Goal: Transaction & Acquisition: Purchase product/service

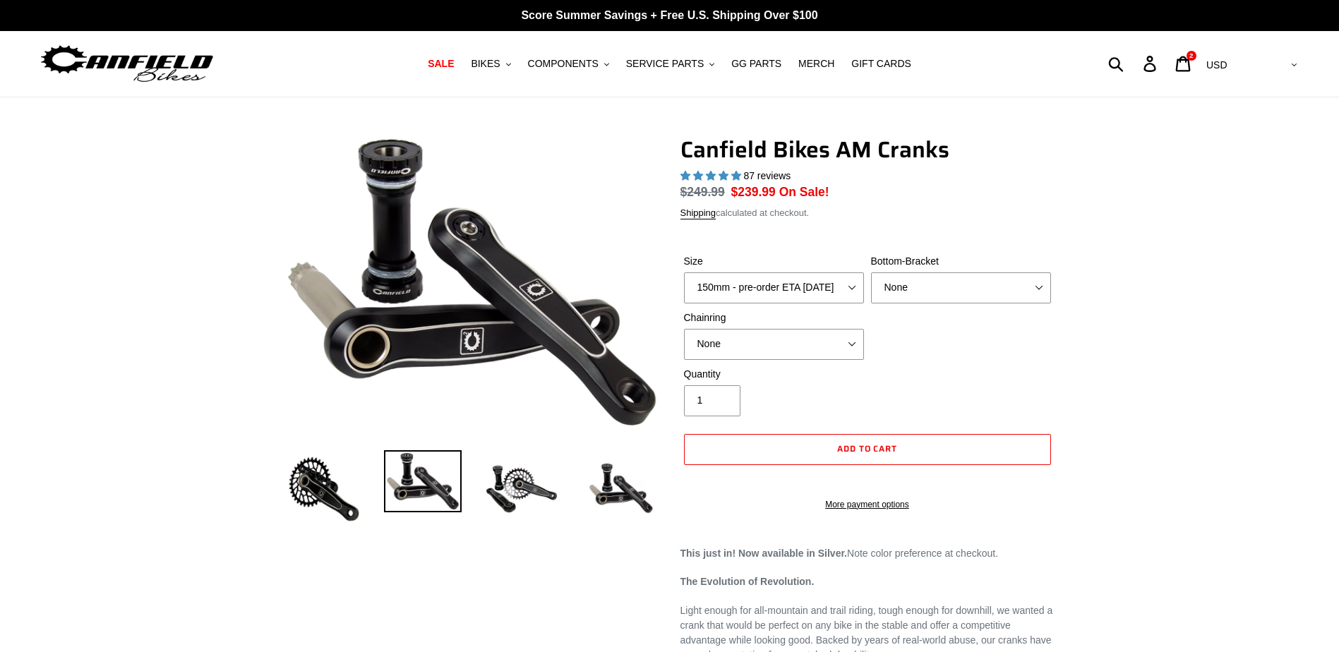
select select "highest-rating"
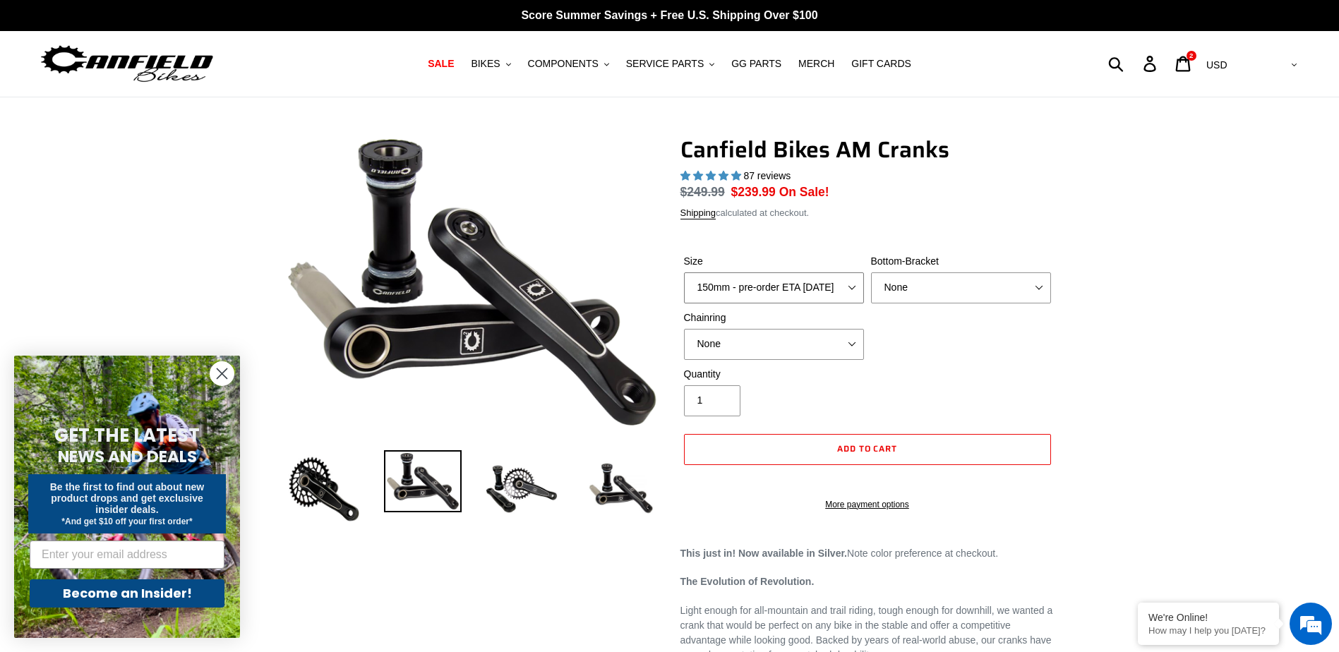
click at [781, 289] on select "150mm - pre-order ETA 9/30/25 155mm - pre-order ETA 9/30/25 160mm - pre-order E…" at bounding box center [774, 287] width 180 height 31
click at [512, 505] on img at bounding box center [522, 489] width 78 height 78
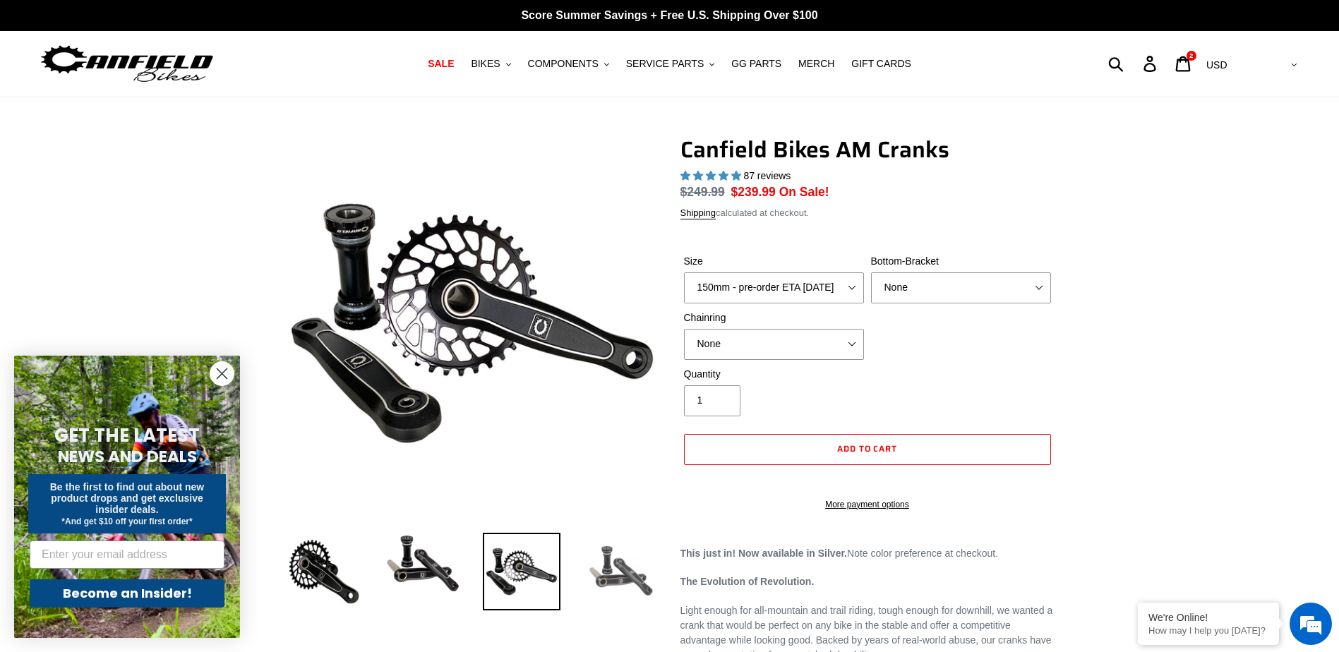
click at [610, 579] on img at bounding box center [620, 572] width 78 height 78
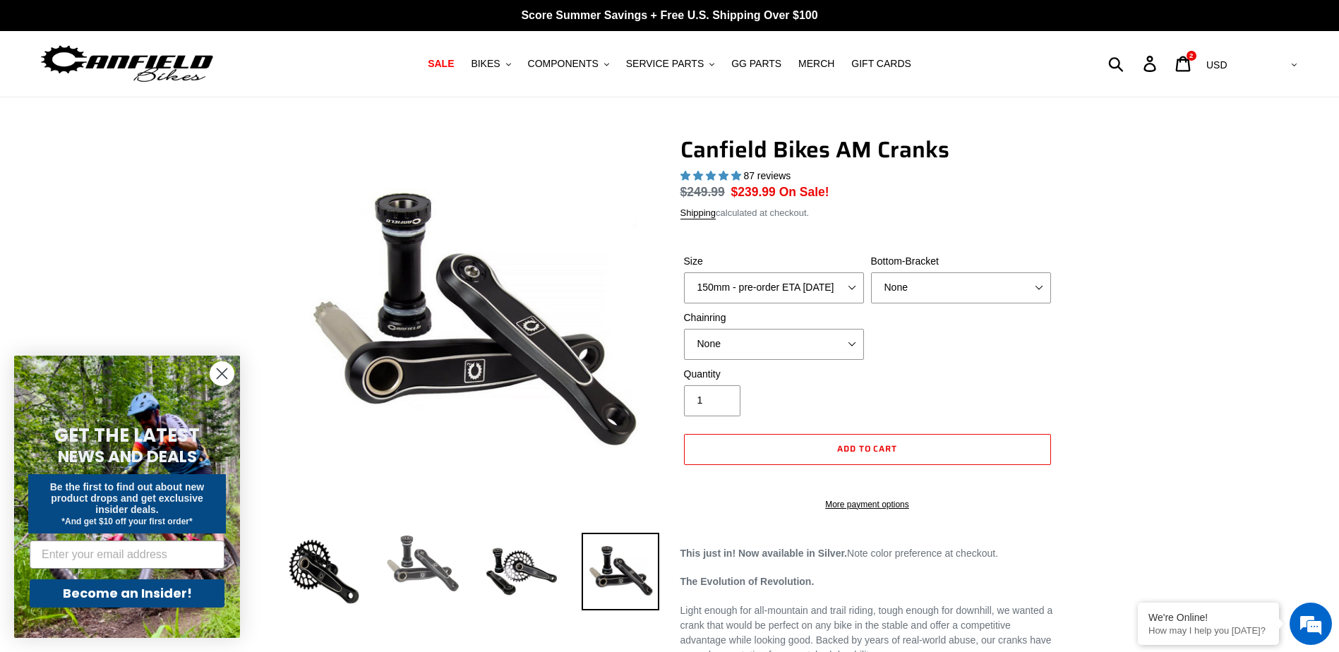
click at [407, 565] on img at bounding box center [423, 564] width 78 height 62
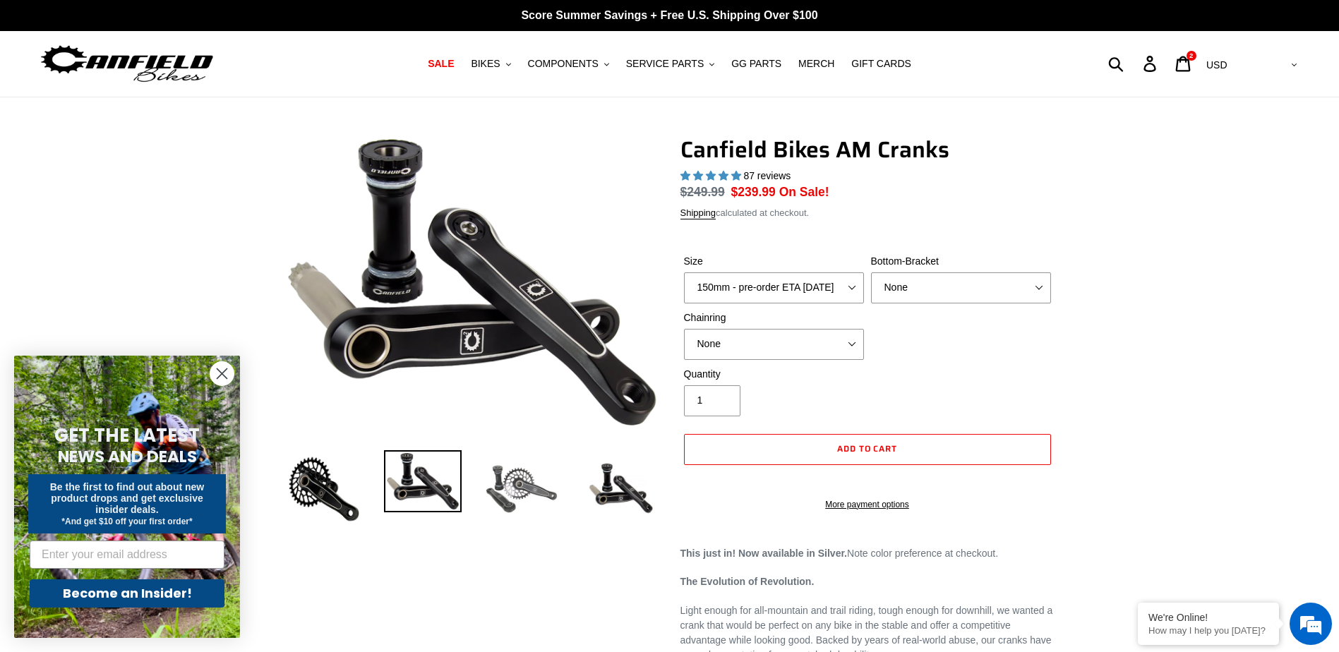
click at [543, 495] on img at bounding box center [522, 489] width 78 height 78
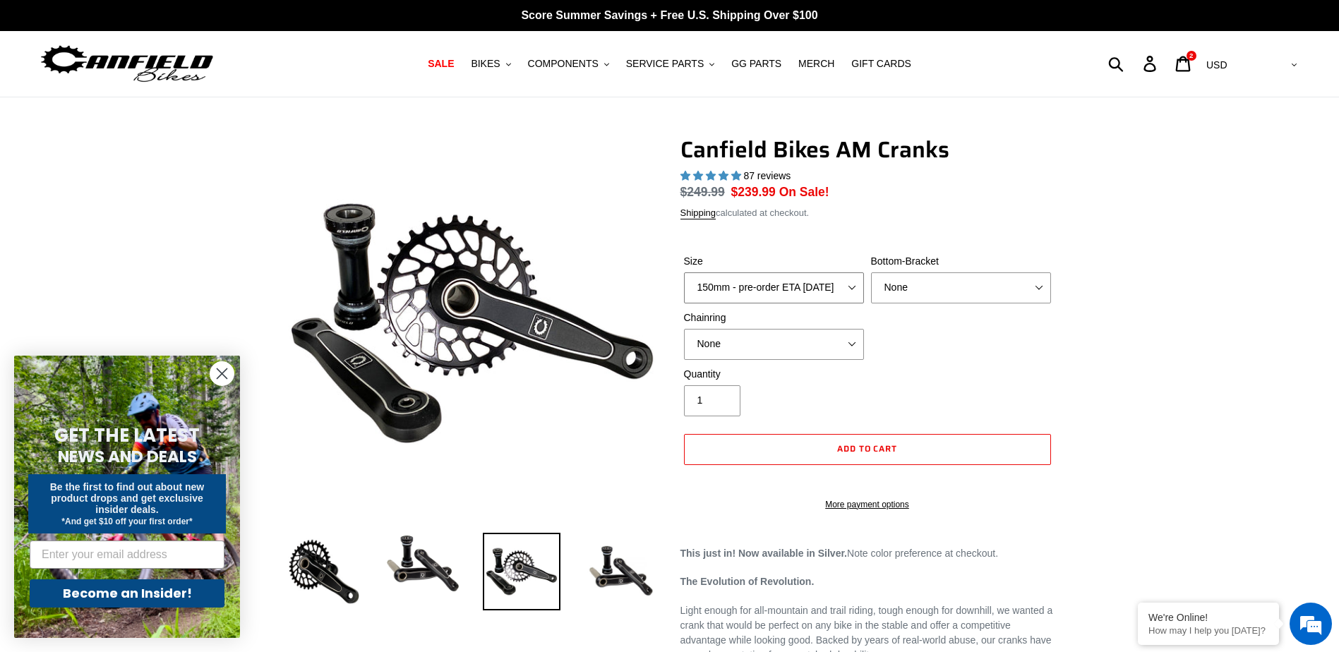
click at [846, 291] on select "150mm - pre-order ETA 9/30/25 155mm - pre-order ETA 9/30/25 160mm - pre-order E…" at bounding box center [774, 287] width 180 height 31
click at [846, 290] on select "150mm - pre-order ETA 9/30/25 155mm - pre-order ETA 9/30/25 160mm - pre-order E…" at bounding box center [774, 287] width 180 height 31
click at [754, 70] on span "GG PARTS" at bounding box center [756, 64] width 50 height 12
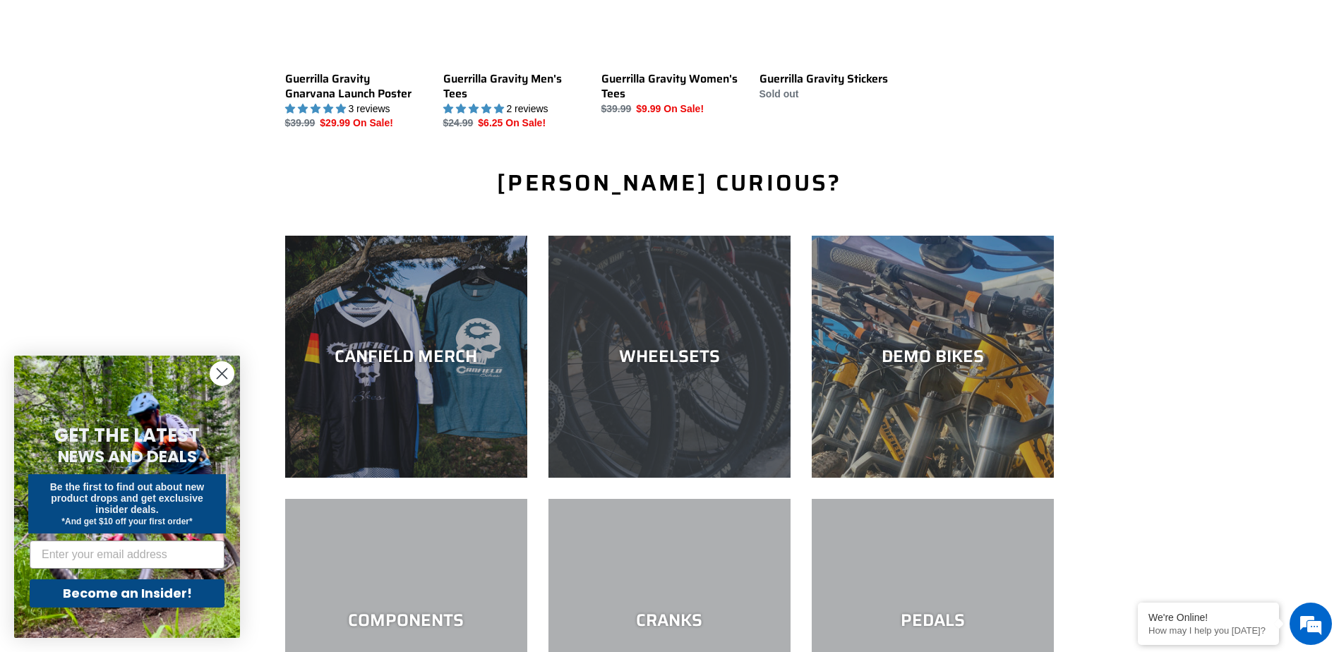
scroll to position [1623, 0]
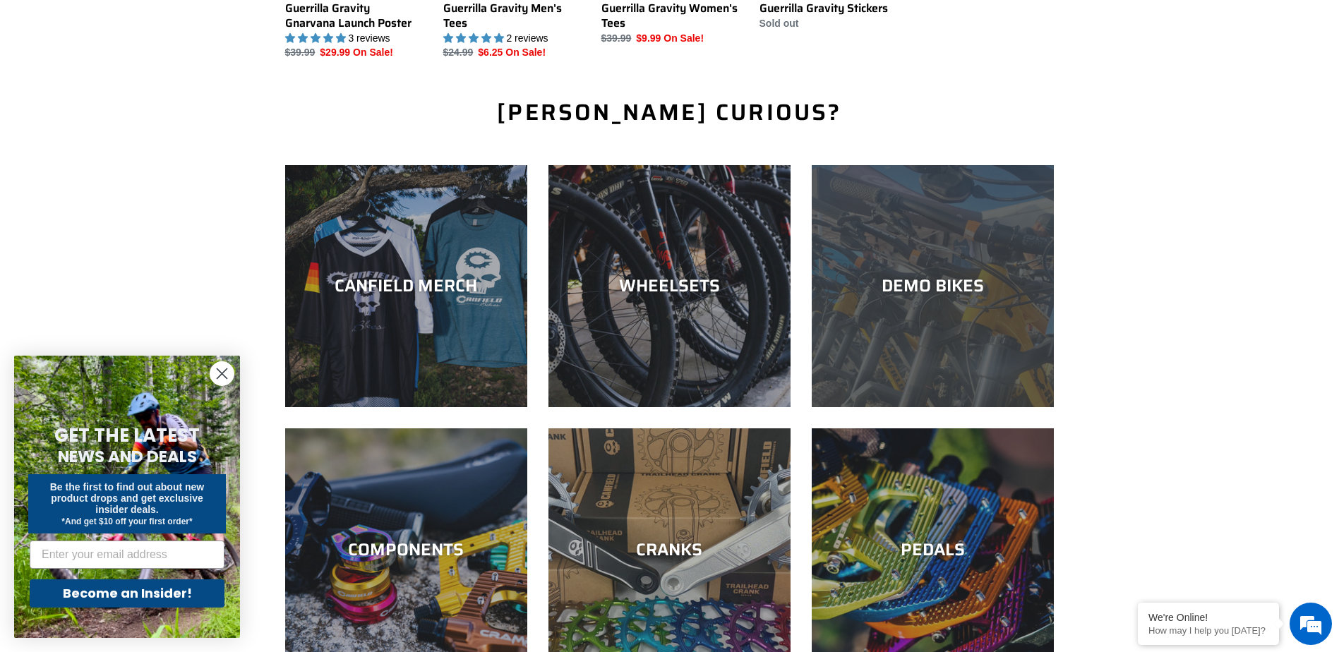
click at [997, 407] on div "DEMO BIKES" at bounding box center [933, 407] width 242 height 0
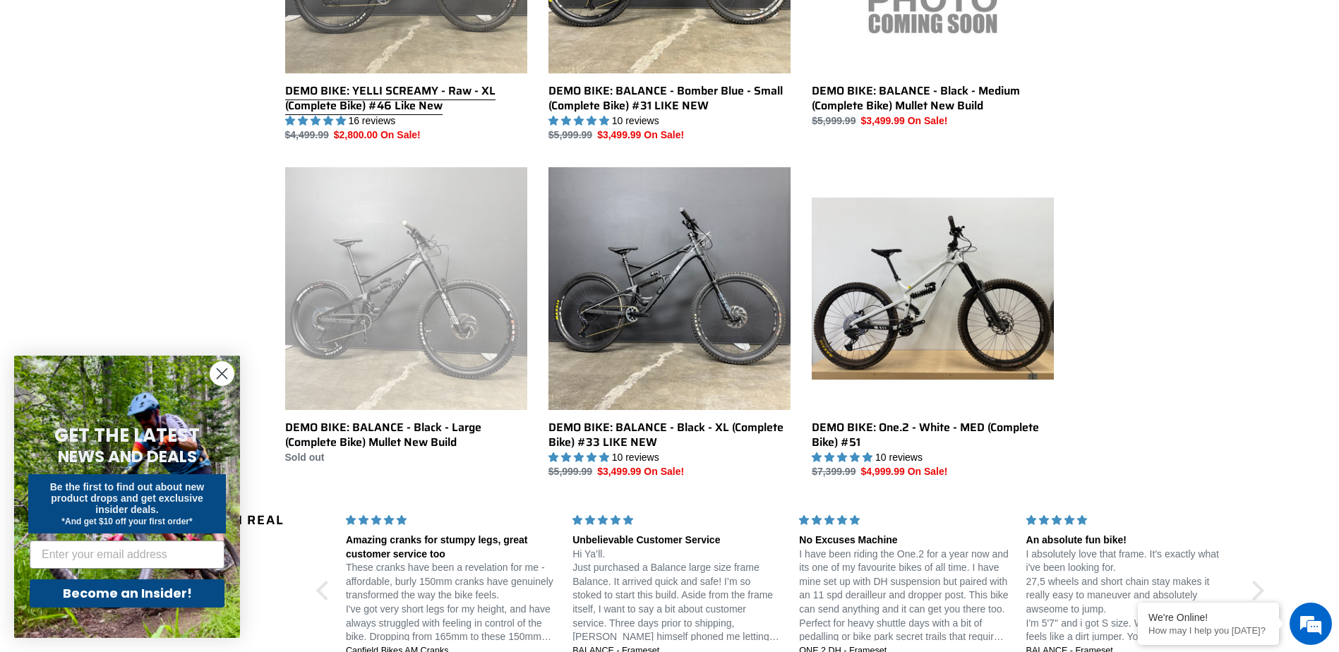
scroll to position [917, 0]
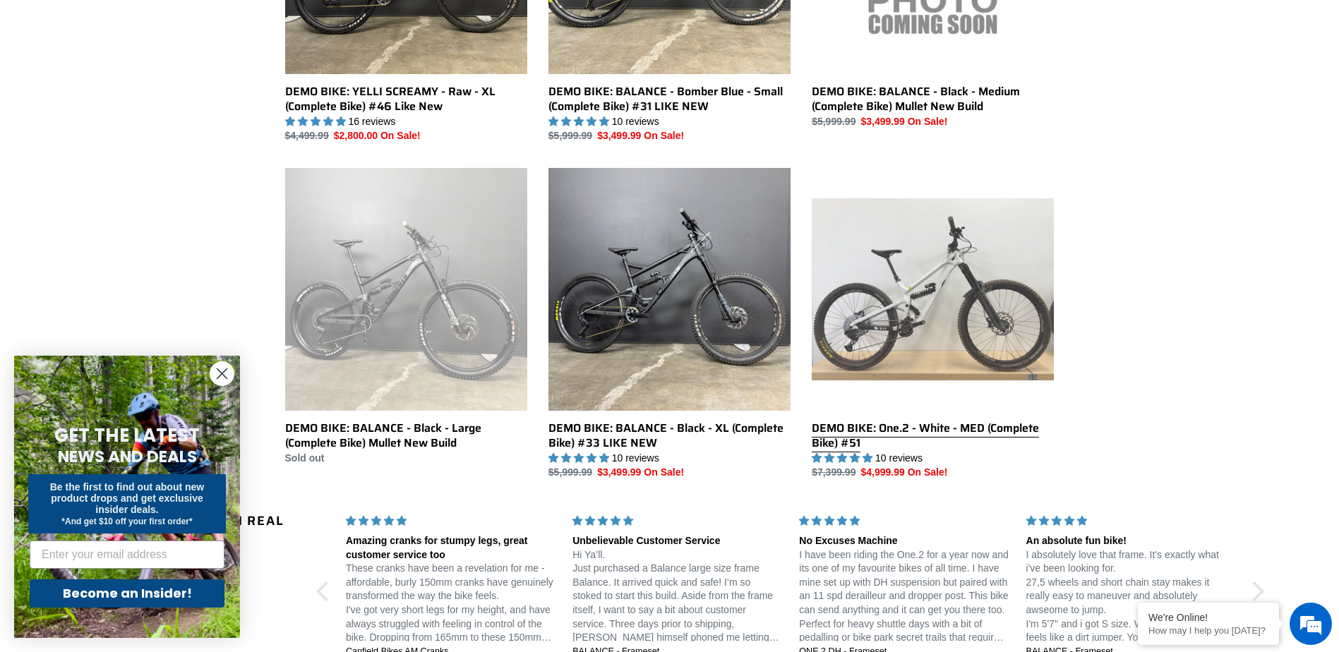
click at [884, 421] on link "DEMO BIKE: One.2 - White - MED (Complete Bike) #51" at bounding box center [933, 324] width 242 height 312
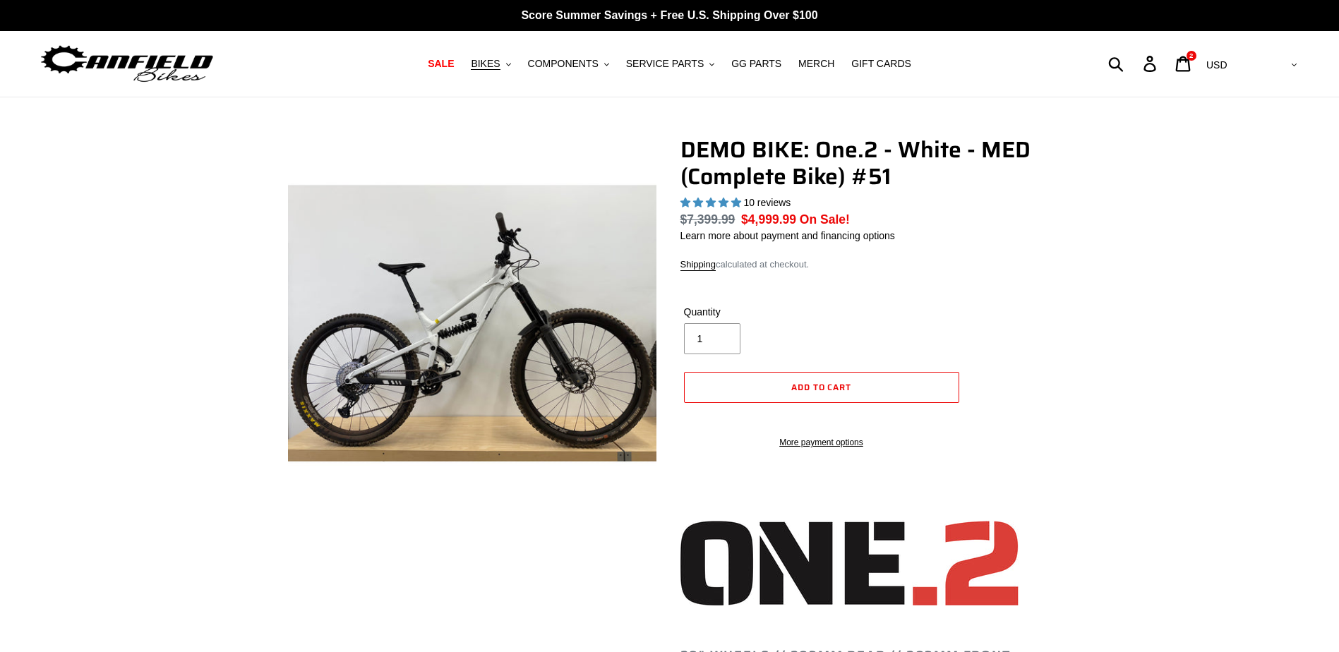
select select "highest-rating"
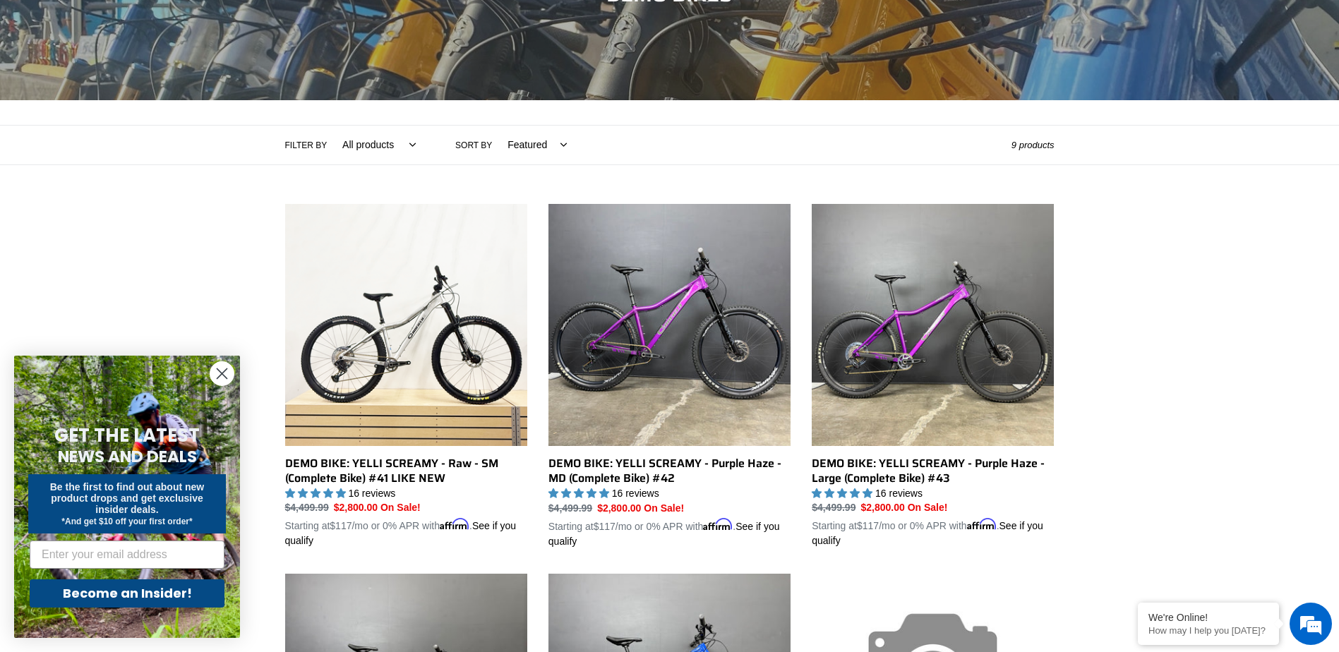
scroll to position [174, 0]
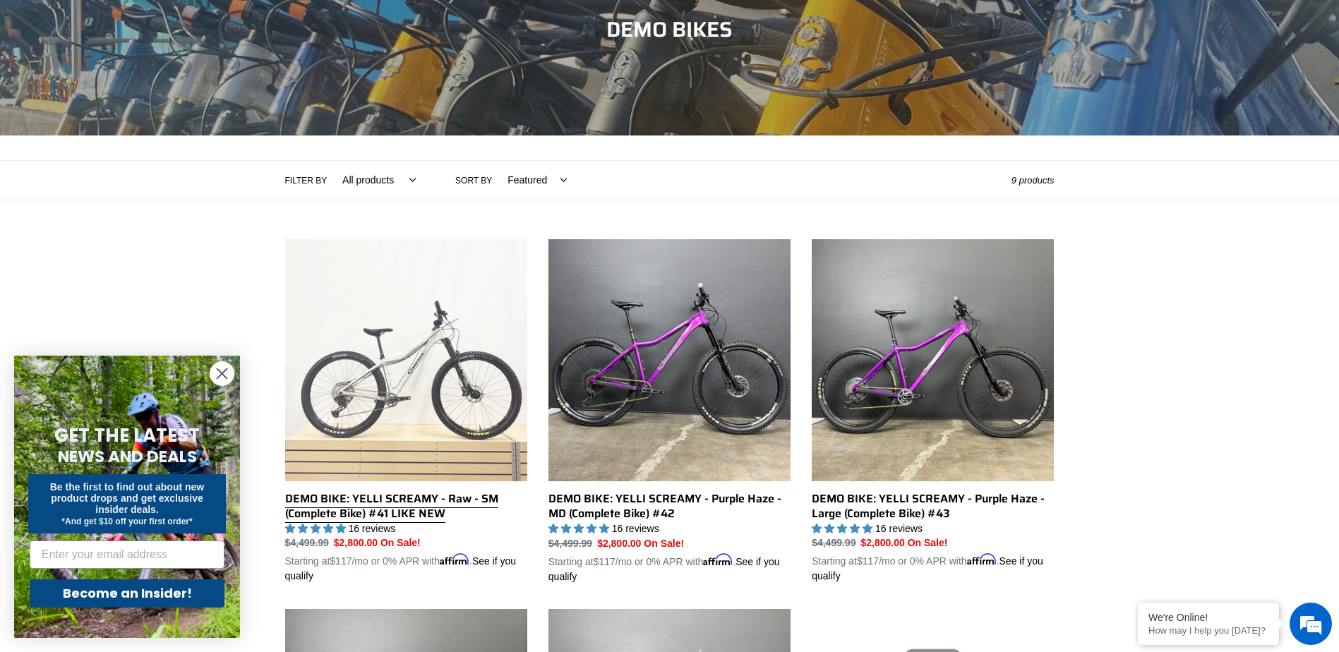
click at [399, 392] on link "DEMO BIKE: YELLI SCREAMY - Raw - SM (Complete Bike) #41 LIKE NEW" at bounding box center [406, 411] width 242 height 345
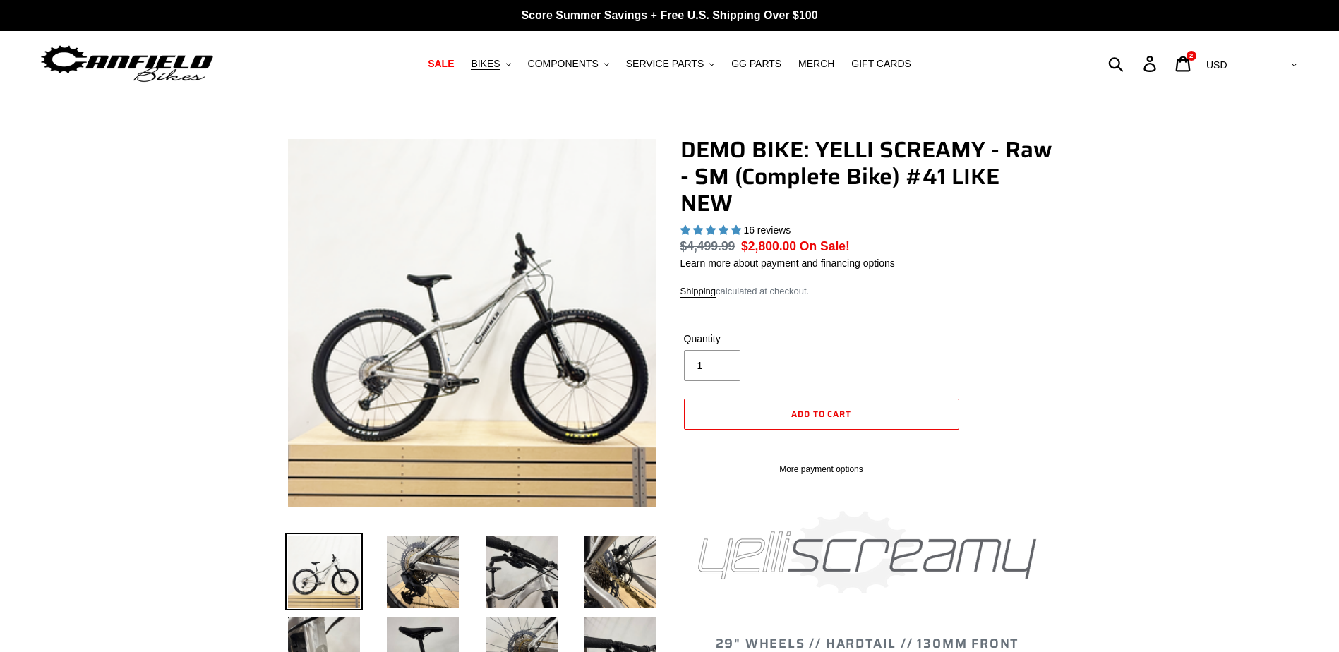
select select "highest-rating"
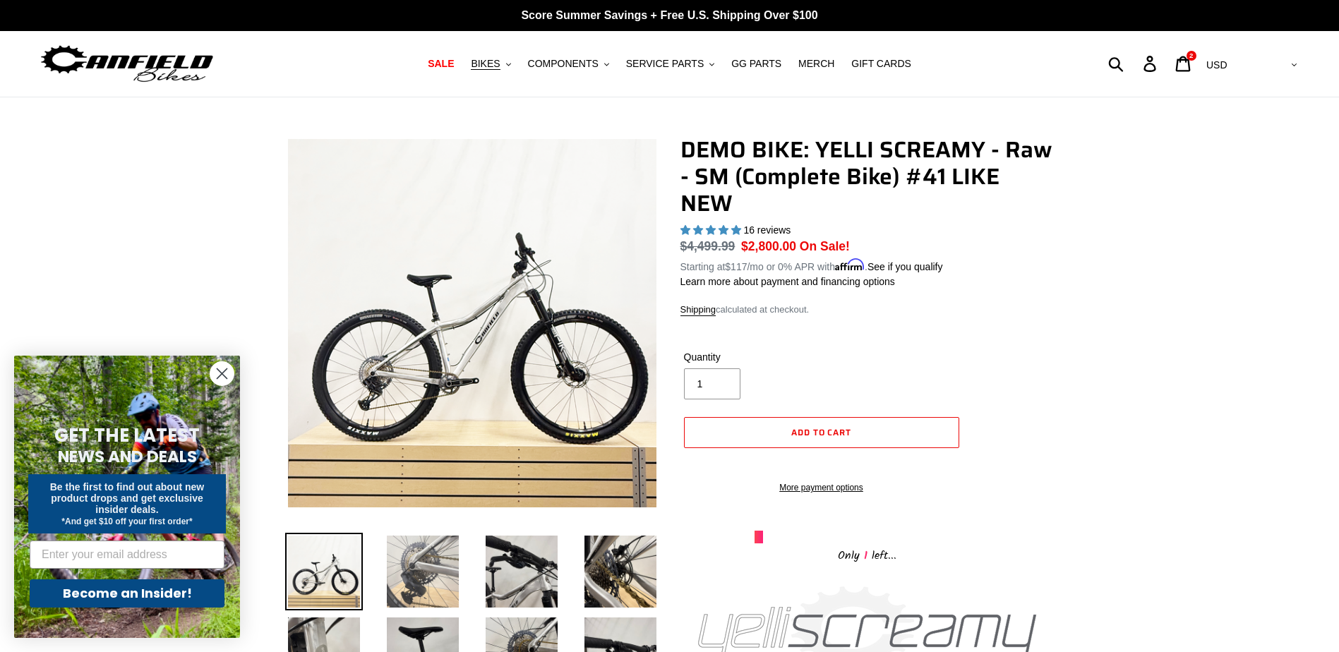
click at [423, 575] on img at bounding box center [423, 572] width 78 height 78
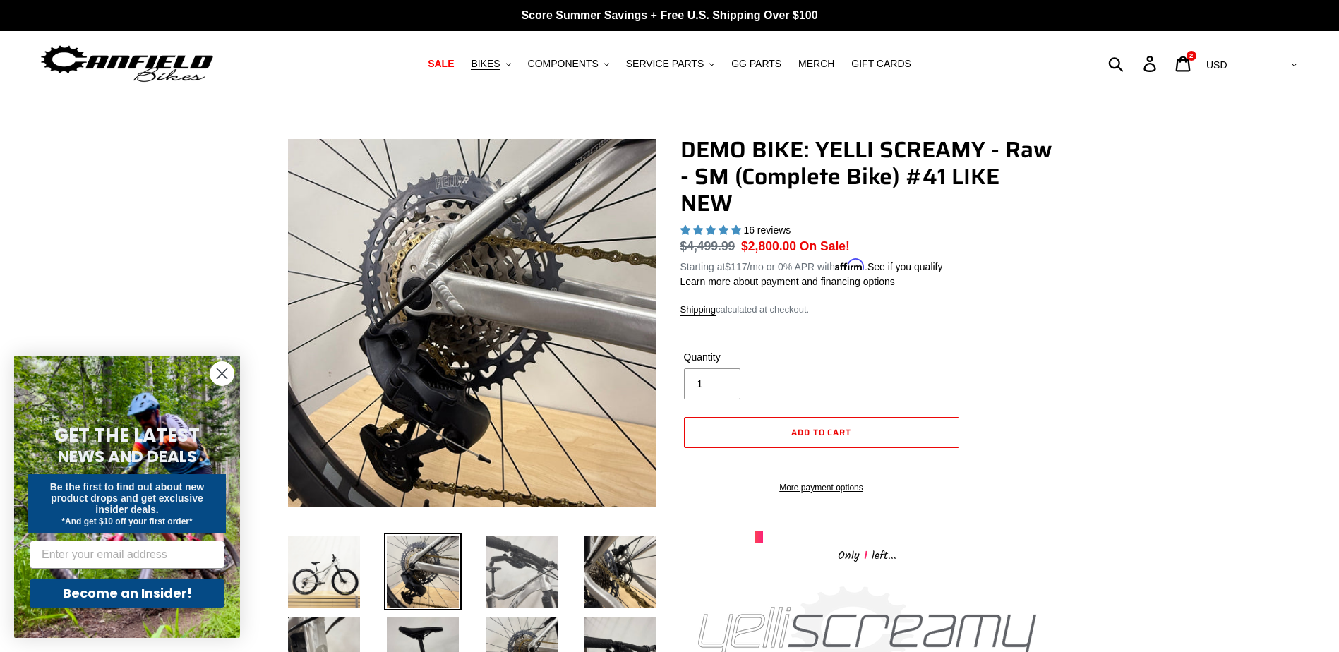
click at [515, 561] on img at bounding box center [522, 572] width 78 height 78
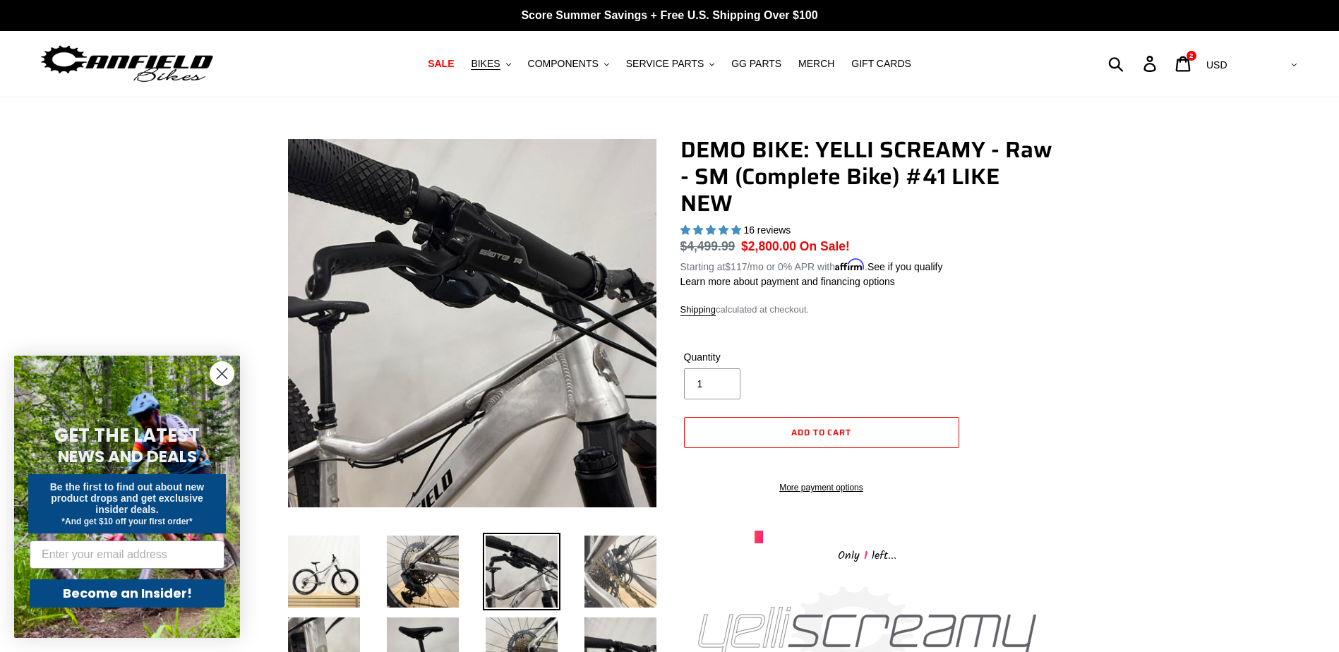
click at [608, 554] on img at bounding box center [620, 572] width 78 height 78
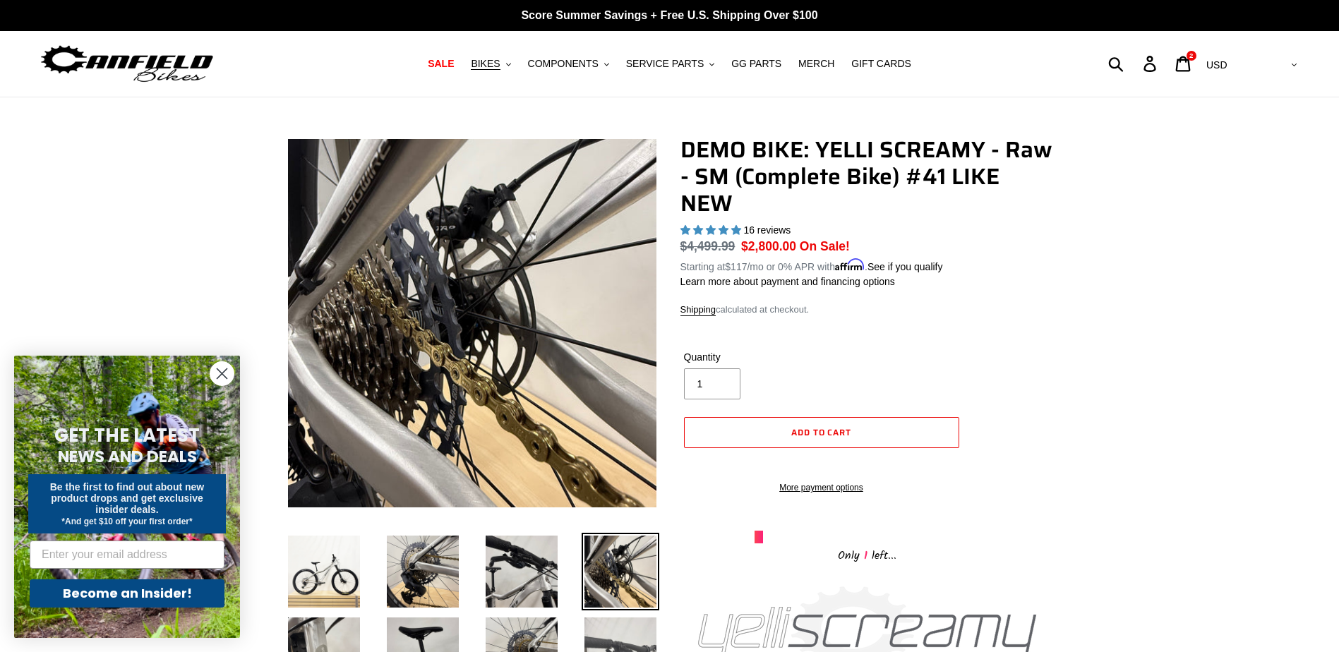
click at [618, 631] on img at bounding box center [620, 654] width 78 height 78
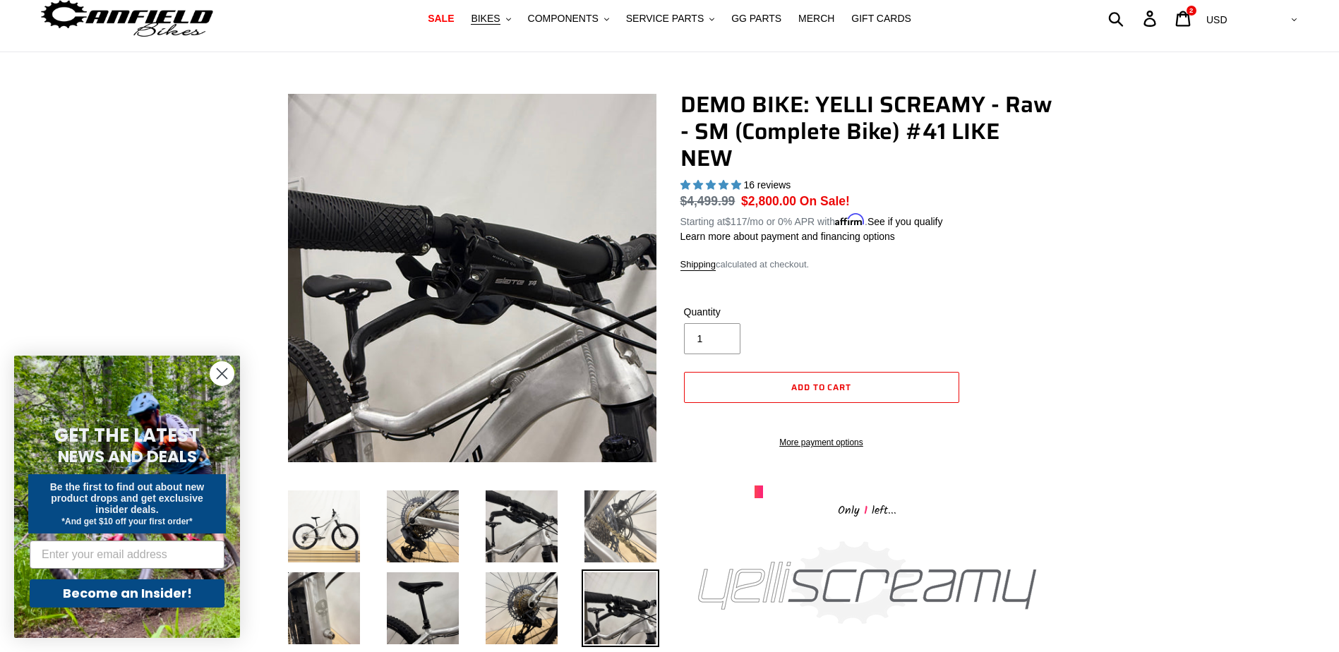
scroll to position [71, 0]
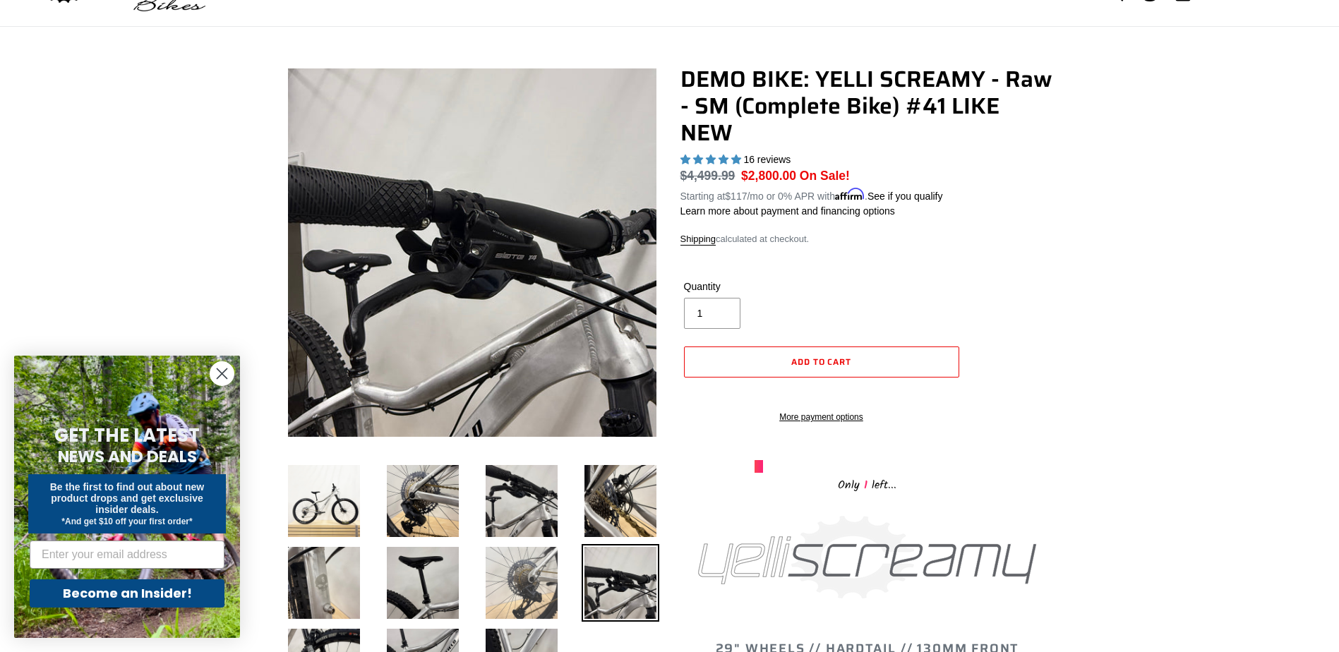
click at [529, 574] on img at bounding box center [522, 583] width 78 height 78
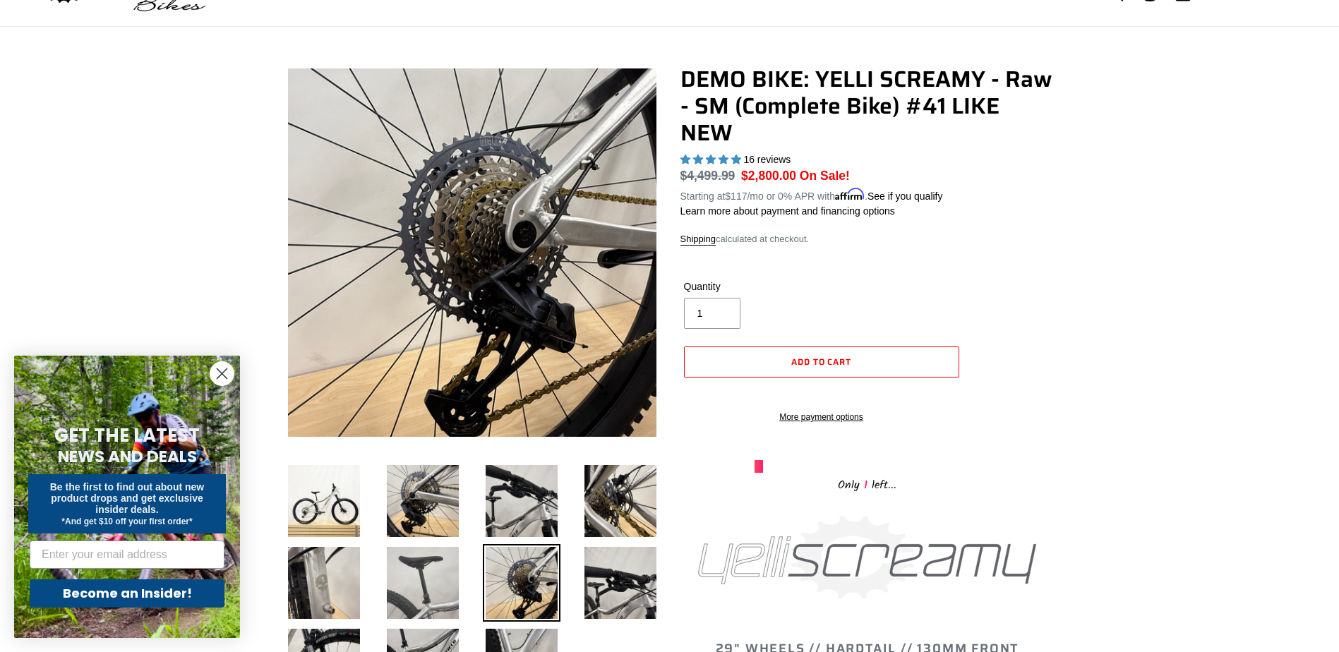
click at [418, 574] on img at bounding box center [423, 583] width 78 height 78
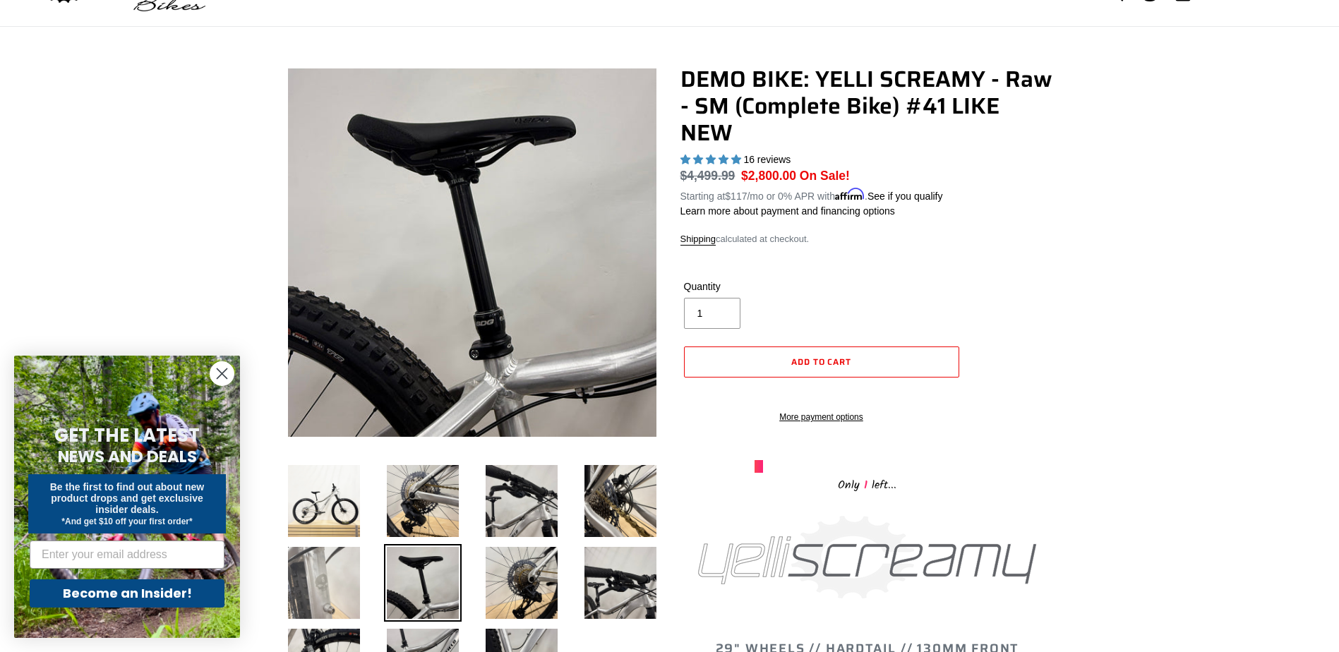
click at [321, 579] on img at bounding box center [324, 583] width 78 height 78
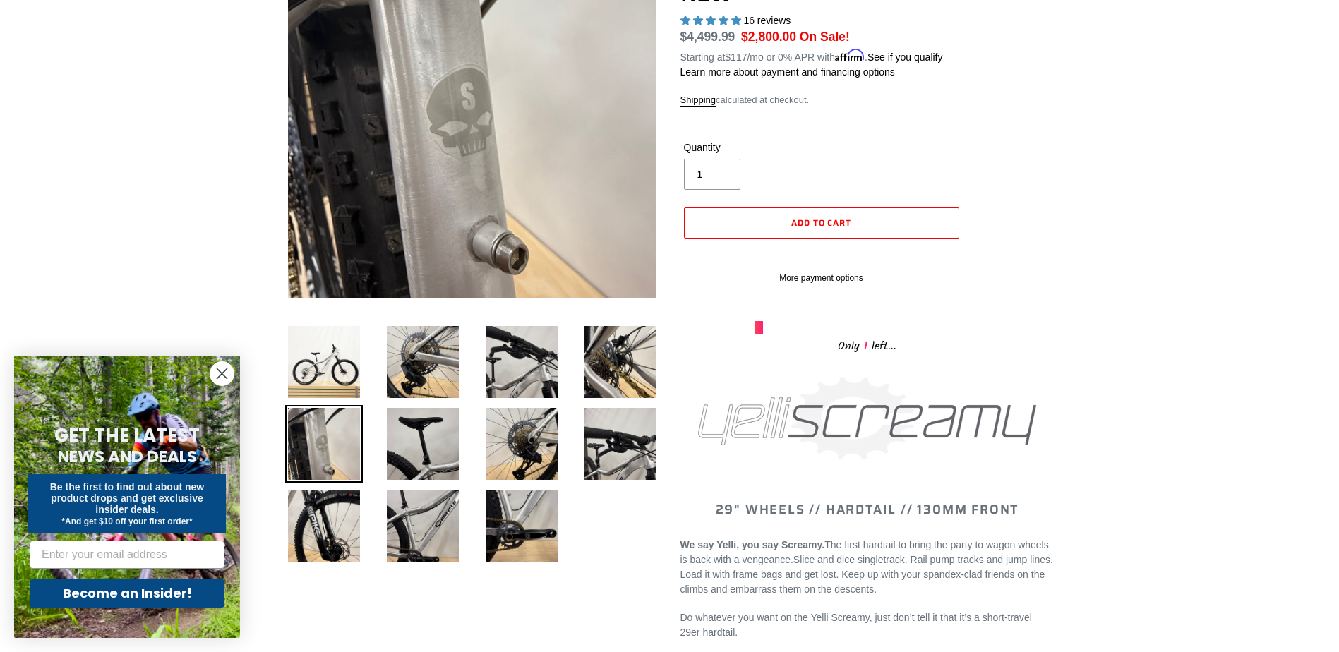
scroll to position [212, 0]
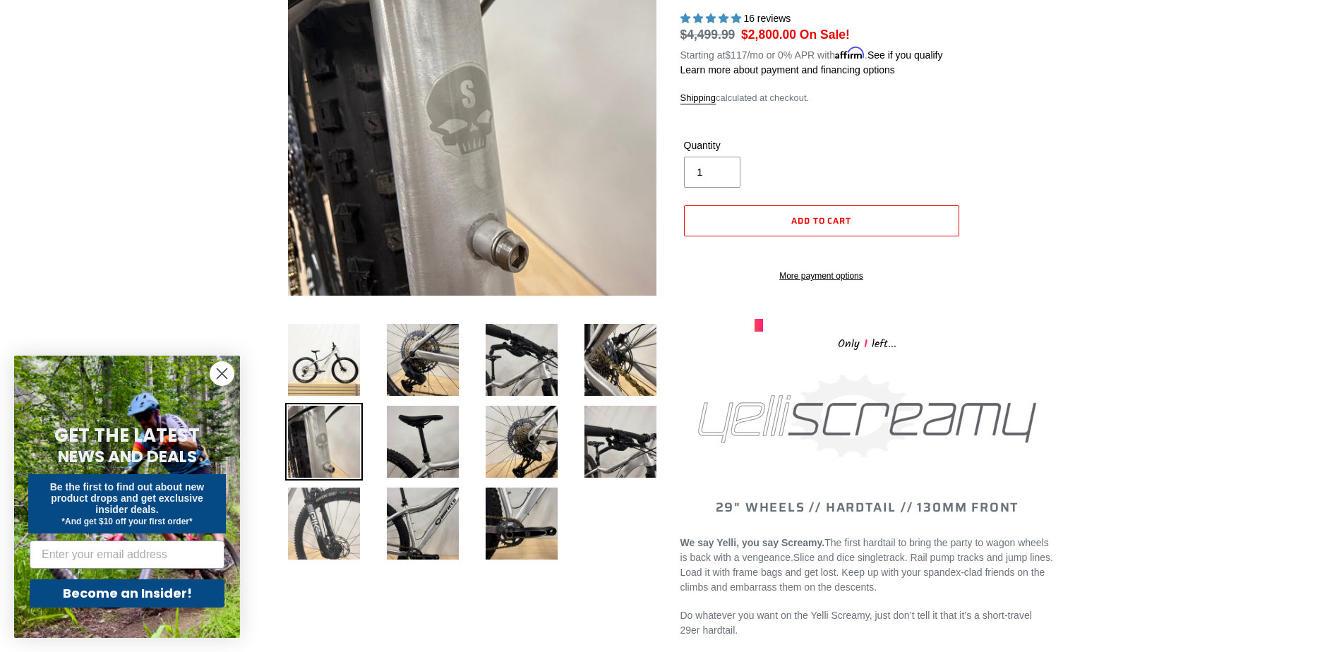
click at [327, 534] on img at bounding box center [324, 524] width 78 height 78
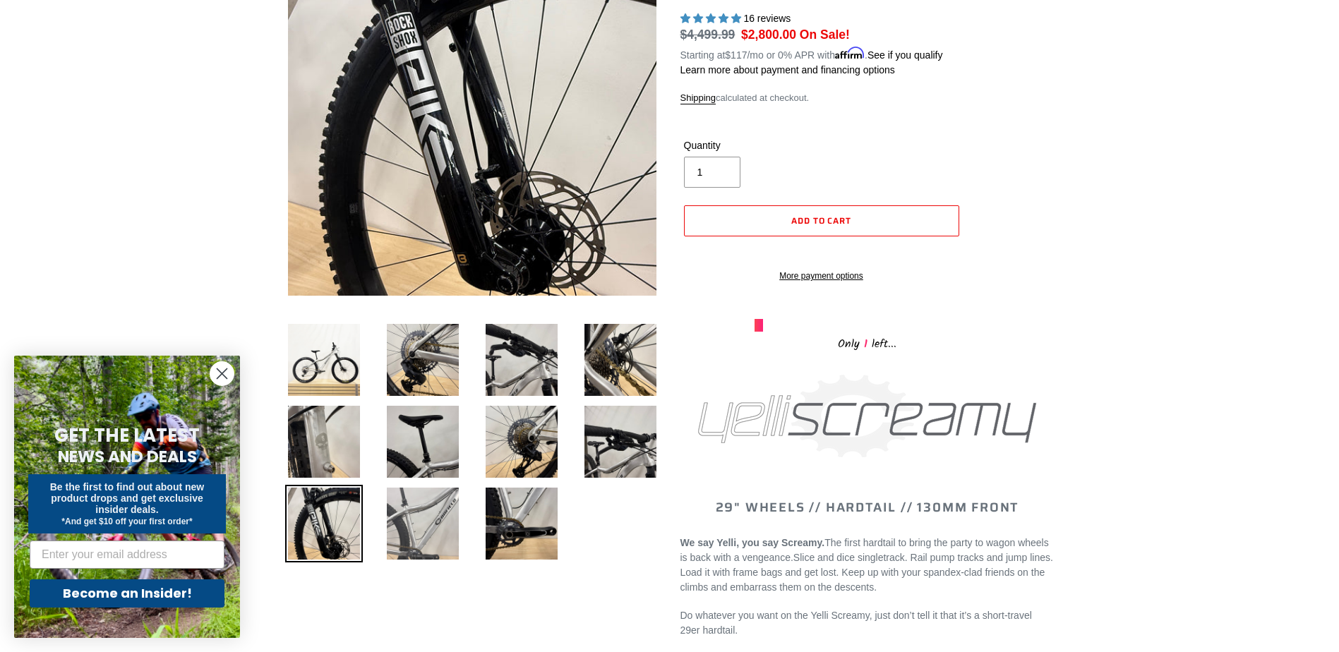
click at [415, 521] on img at bounding box center [423, 524] width 78 height 78
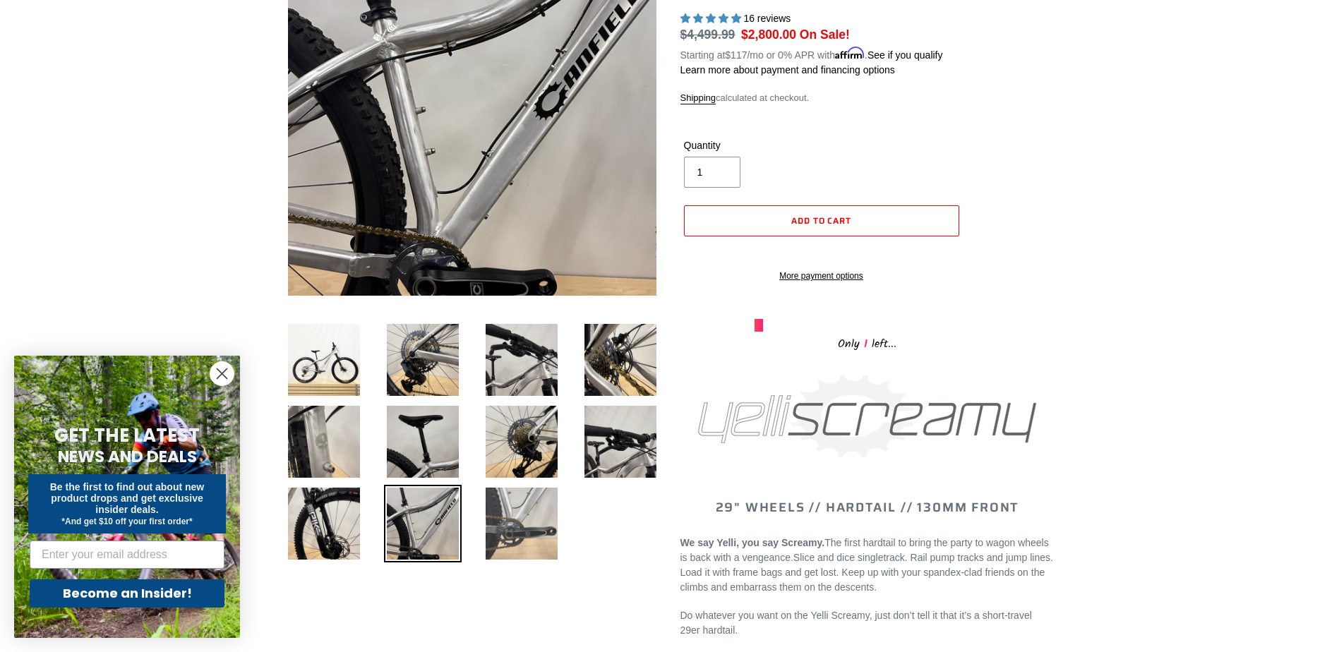
click at [507, 515] on img at bounding box center [522, 524] width 78 height 78
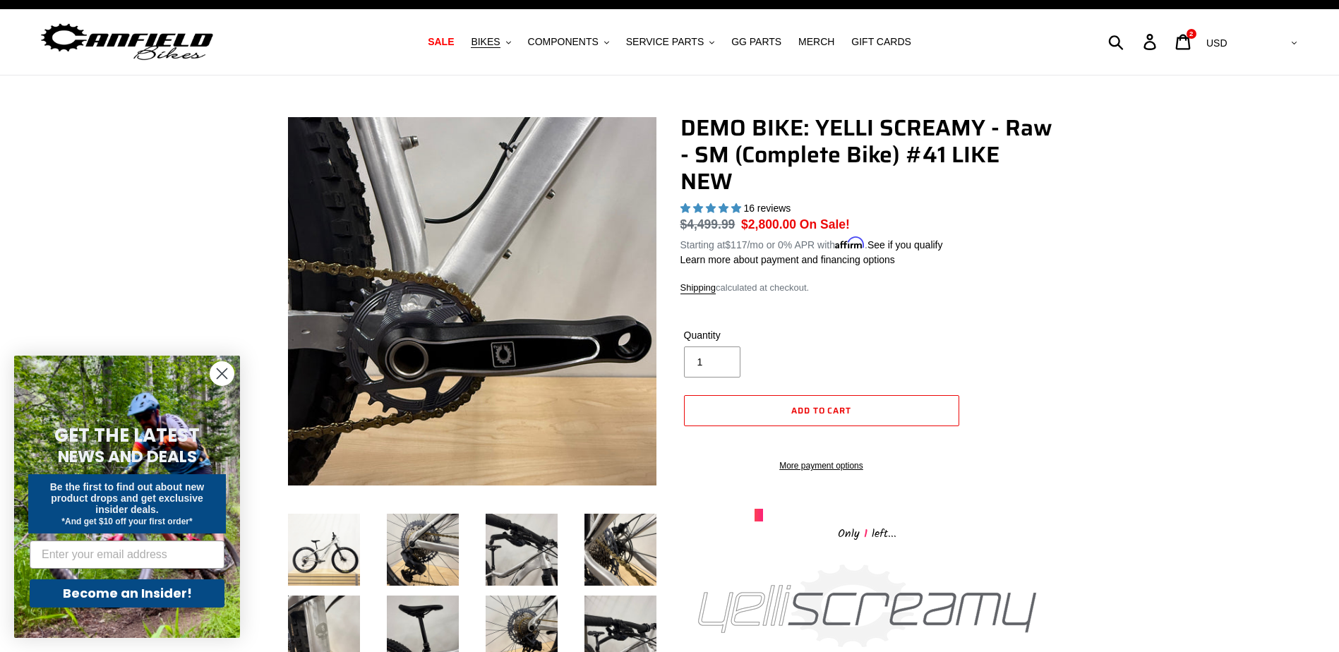
scroll to position [0, 0]
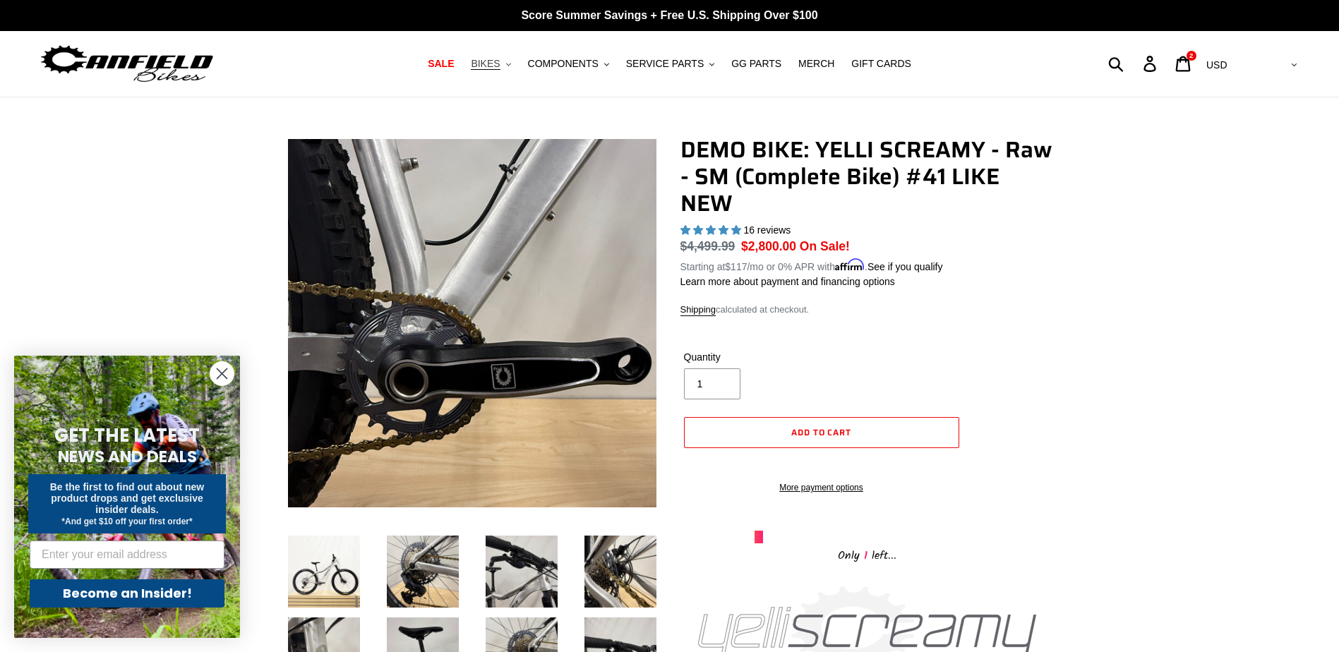
click at [502, 72] on button "BIKES .cls-1{fill:#231f20}" at bounding box center [491, 63] width 54 height 19
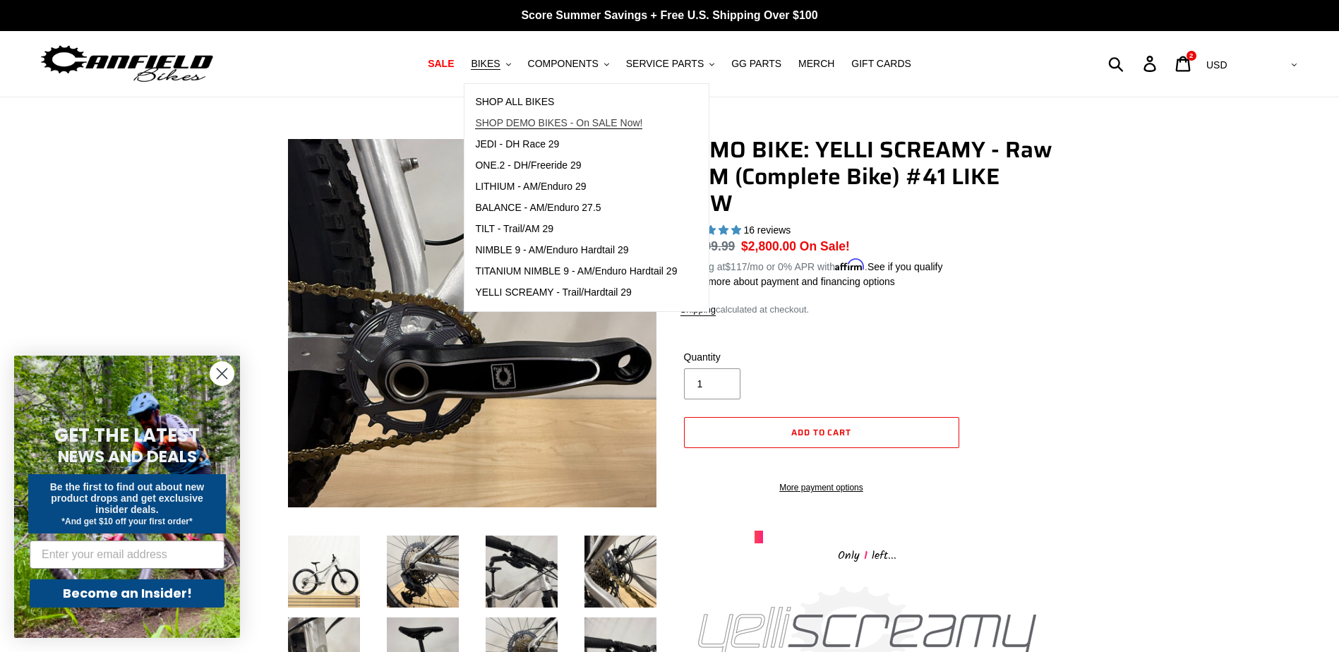
click at [531, 123] on span "SHOP DEMO BIKES - On SALE Now!" at bounding box center [558, 123] width 167 height 12
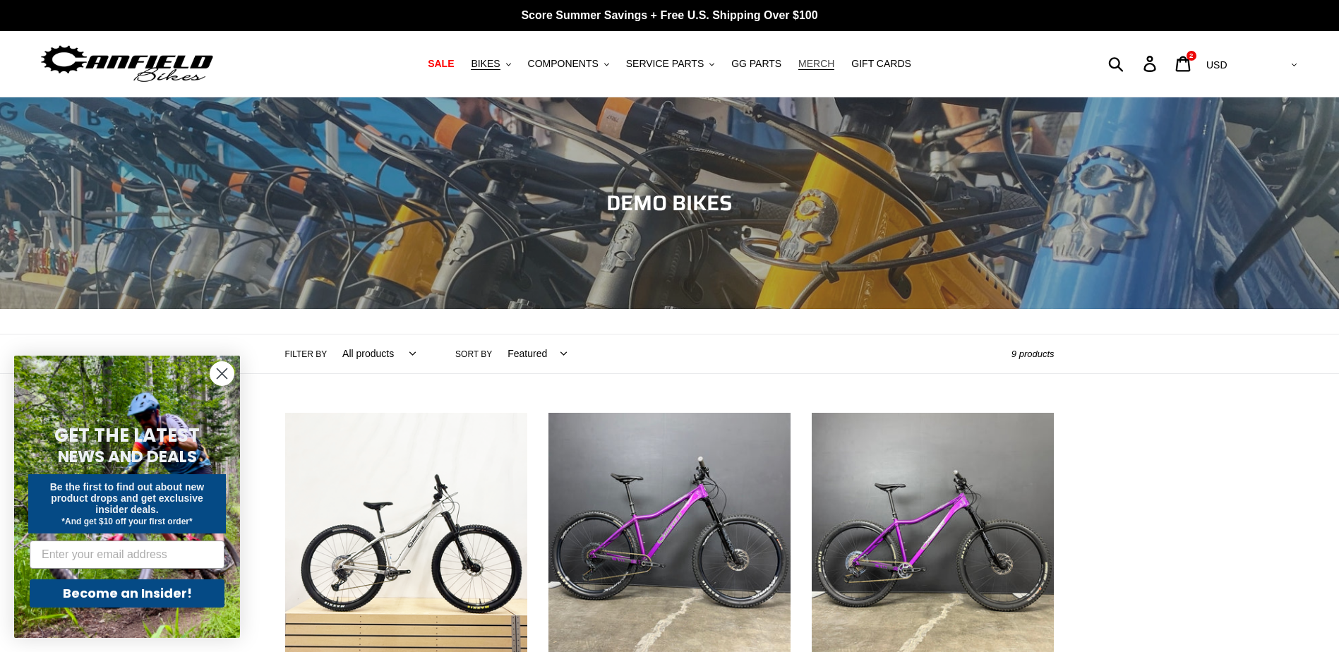
click at [808, 60] on span "MERCH" at bounding box center [816, 64] width 36 height 12
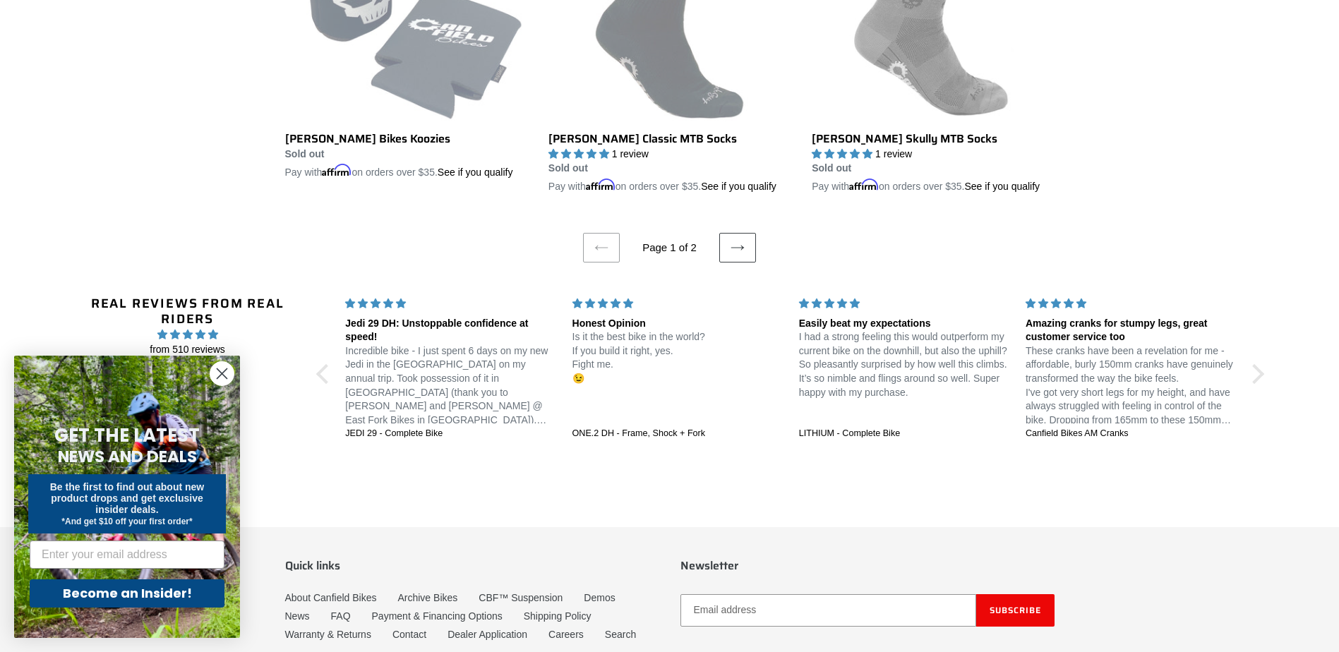
scroll to position [2541, 0]
